Goal: Information Seeking & Learning: Find contact information

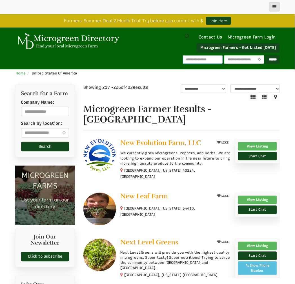
click at [186, 60] on input "text" at bounding box center [203, 59] width 40 height 8
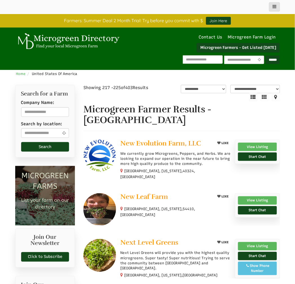
select select "Language Translate Widget"
click at [183, 60] on input "text" at bounding box center [203, 59] width 40 height 8
paste input "**********"
type input "**********"
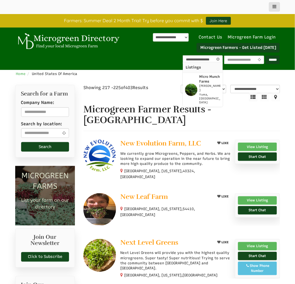
click at [199, 78] on strong "Micro Munch Farms" at bounding box center [209, 79] width 21 height 9
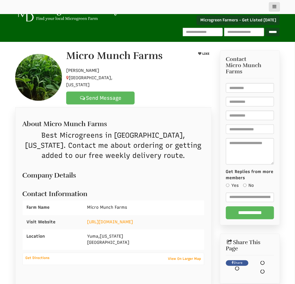
select select "Language Translate Widget"
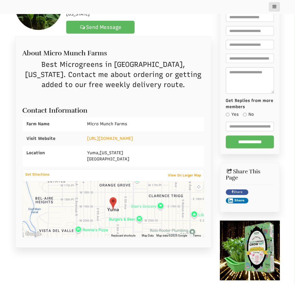
scroll to position [104, 0]
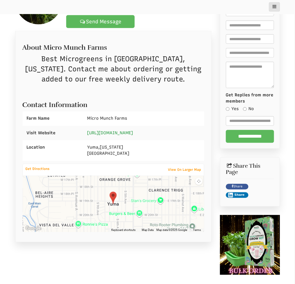
click at [133, 131] on link "https://www.instagram.com/micromunchfarms/" at bounding box center [110, 133] width 46 height 5
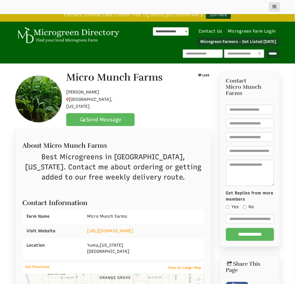
scroll to position [0, 0]
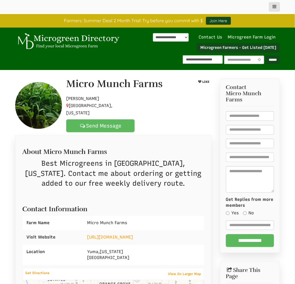
type input "**********"
click at [199, 78] on strong "Phoenix Microgreens" at bounding box center [209, 79] width 20 height 9
type input "**********"
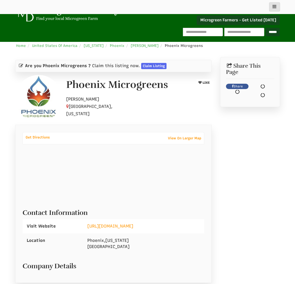
select select "Language Translate Widget"
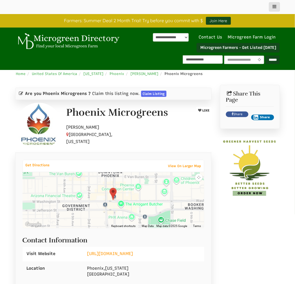
type input "**********"
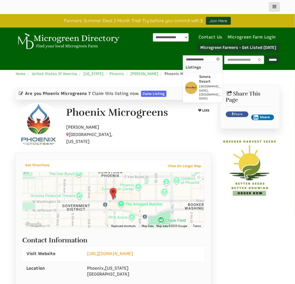
click at [199, 77] on strong "Sonora Desert" at bounding box center [204, 79] width 11 height 9
type input "**********"
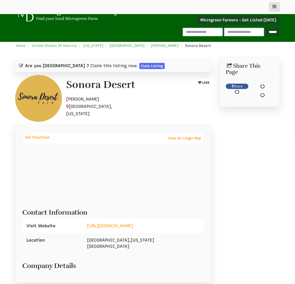
select select "Language Translate Widget"
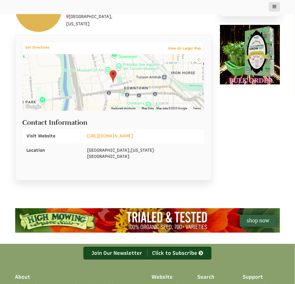
scroll to position [208, 0]
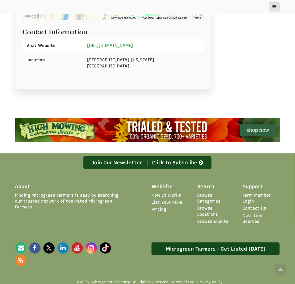
click at [123, 44] on link "https://sonoradesertfarm.com/" at bounding box center [110, 45] width 46 height 5
drag, startPoint x: 149, startPoint y: 46, endPoint x: 86, endPoint y: 42, distance: 63.1
click at [86, 42] on div "https://sonoradesertfarm.com/" at bounding box center [143, 46] width 121 height 14
copy link "https://sonoradesertfarm.com/"
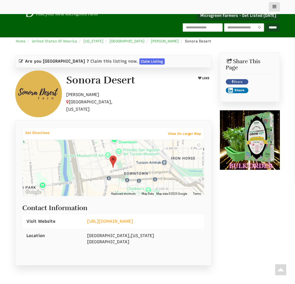
scroll to position [0, 0]
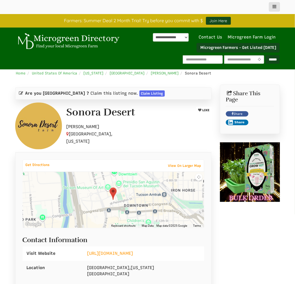
drag, startPoint x: 142, startPoint y: 118, endPoint x: 59, endPoint y: 109, distance: 83.7
click at [59, 109] on div "Sonora Desert LIKE Hobby Farmer Tucson, Arizona" at bounding box center [113, 126] width 205 height 47
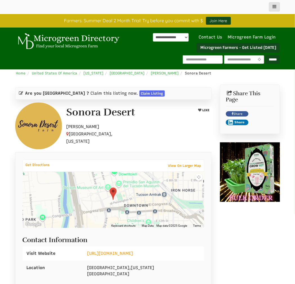
copy div "Sonora Desert"
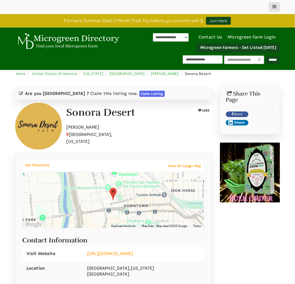
type input "**********"
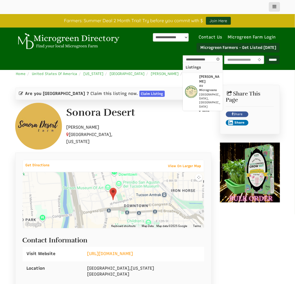
click at [199, 84] on strong "AV Microgreens" at bounding box center [208, 88] width 18 height 8
type input "**********"
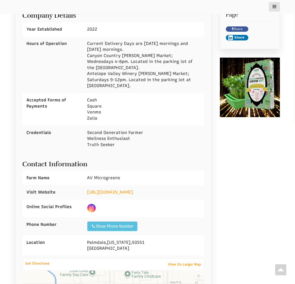
scroll to position [313, 0]
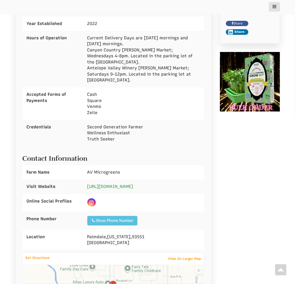
click at [122, 184] on link "[URL][DOMAIN_NAME]" at bounding box center [110, 186] width 46 height 5
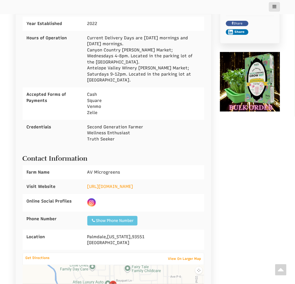
click at [119, 218] on div "Show Phone Number" at bounding box center [112, 221] width 43 height 6
drag, startPoint x: 127, startPoint y: 214, endPoint x: 114, endPoint y: 213, distance: 13.5
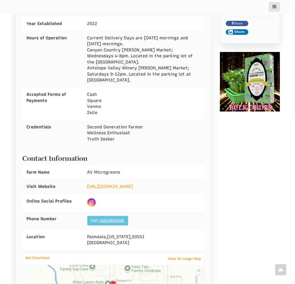
click at [114, 216] on div "Show Phone Number Call: 16619655696" at bounding box center [107, 221] width 41 height 10
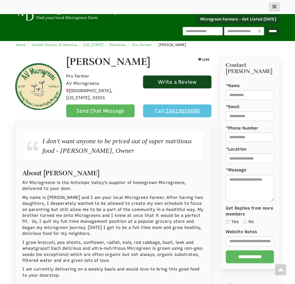
scroll to position [0, 0]
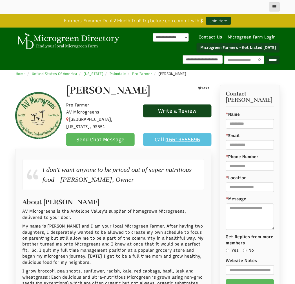
type input "**********"
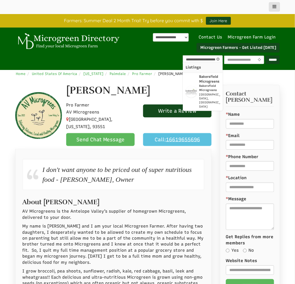
click at [199, 79] on p "Bakersfield Microgreens" at bounding box center [210, 80] width 22 height 10
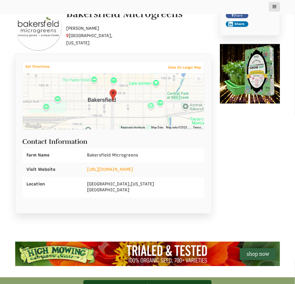
scroll to position [104, 0]
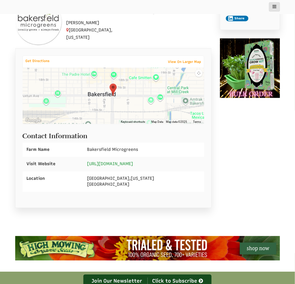
click at [127, 163] on link "[URL][DOMAIN_NAME]" at bounding box center [110, 164] width 46 height 5
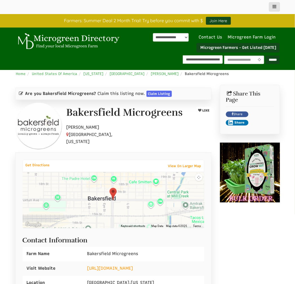
scroll to position [0, 8]
type input "**********"
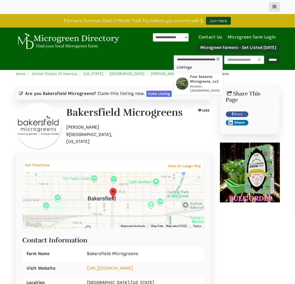
click at [193, 79] on p "Four Seasons Microgreens, LLC" at bounding box center [205, 80] width 31 height 10
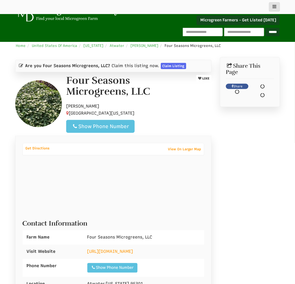
select select "Language Translate Widget"
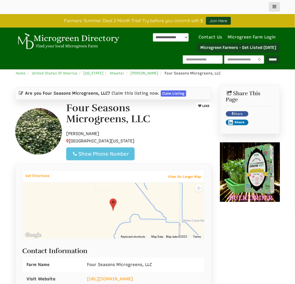
scroll to position [104, 0]
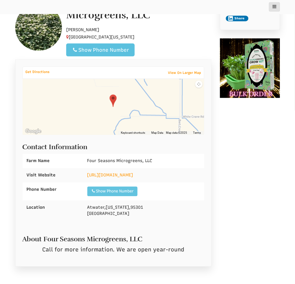
click at [130, 192] on div "Show Phone Number" at bounding box center [112, 192] width 43 height 6
click at [133, 175] on link "https://four-seasons-microgreens-llc.business.site/" at bounding box center [110, 175] width 46 height 5
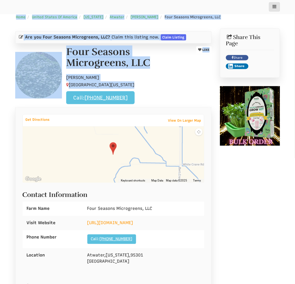
scroll to position [0, 0]
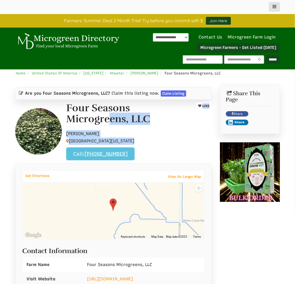
drag, startPoint x: 130, startPoint y: 36, endPoint x: 61, endPoint y: 102, distance: 95.5
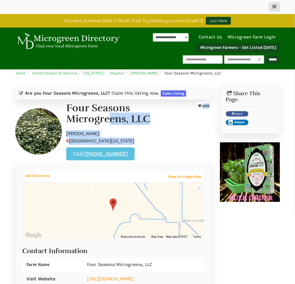
click at [61, 102] on div "Are you Four Seasons Microgreens, LLC? Claim this listing now. Claim Listing Fo…" at bounding box center [113, 237] width 205 height 304
copy div "Four Seasons Microgreens, LLC LIKE Hobby Farmer Atwater, California, 95301"
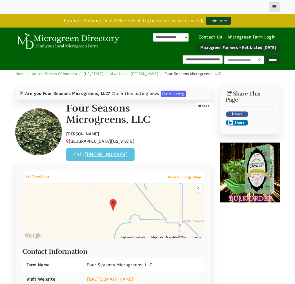
scroll to position [0, 2]
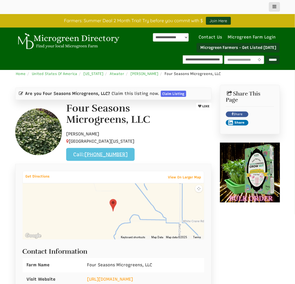
type input "**********"
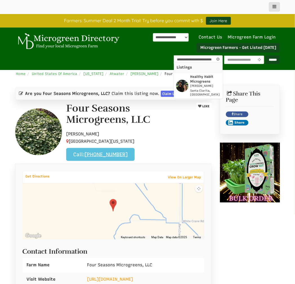
click at [194, 76] on strong "Healthy Habit Microgreens" at bounding box center [201, 79] width 23 height 9
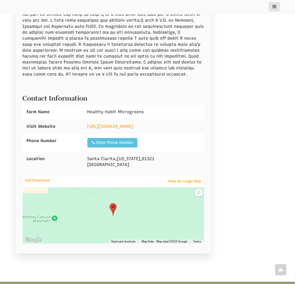
scroll to position [521, 0]
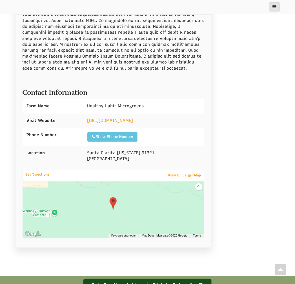
click at [118, 138] on div "Show Phone Number" at bounding box center [112, 137] width 43 height 6
click at [129, 122] on link "https://healthyhabitmicrogreens.com" at bounding box center [110, 120] width 46 height 5
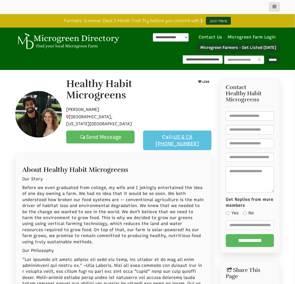
type input "**********"
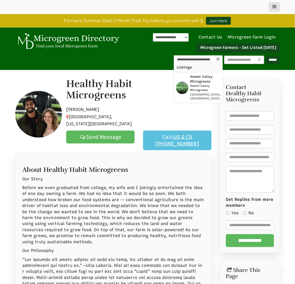
click at [190, 79] on p "Hemet Valley Microgreens" at bounding box center [205, 80] width 31 height 10
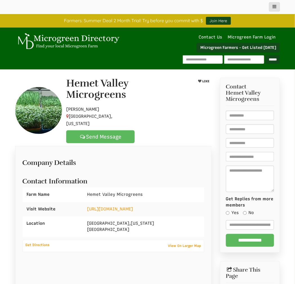
select select "Language Translate Widget"
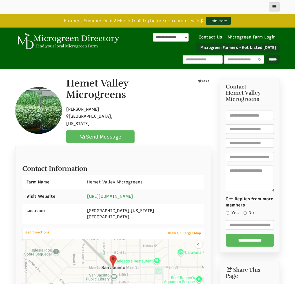
click at [133, 194] on link "[URL][DOMAIN_NAME]" at bounding box center [110, 196] width 46 height 5
